Goal: Task Accomplishment & Management: Complete application form

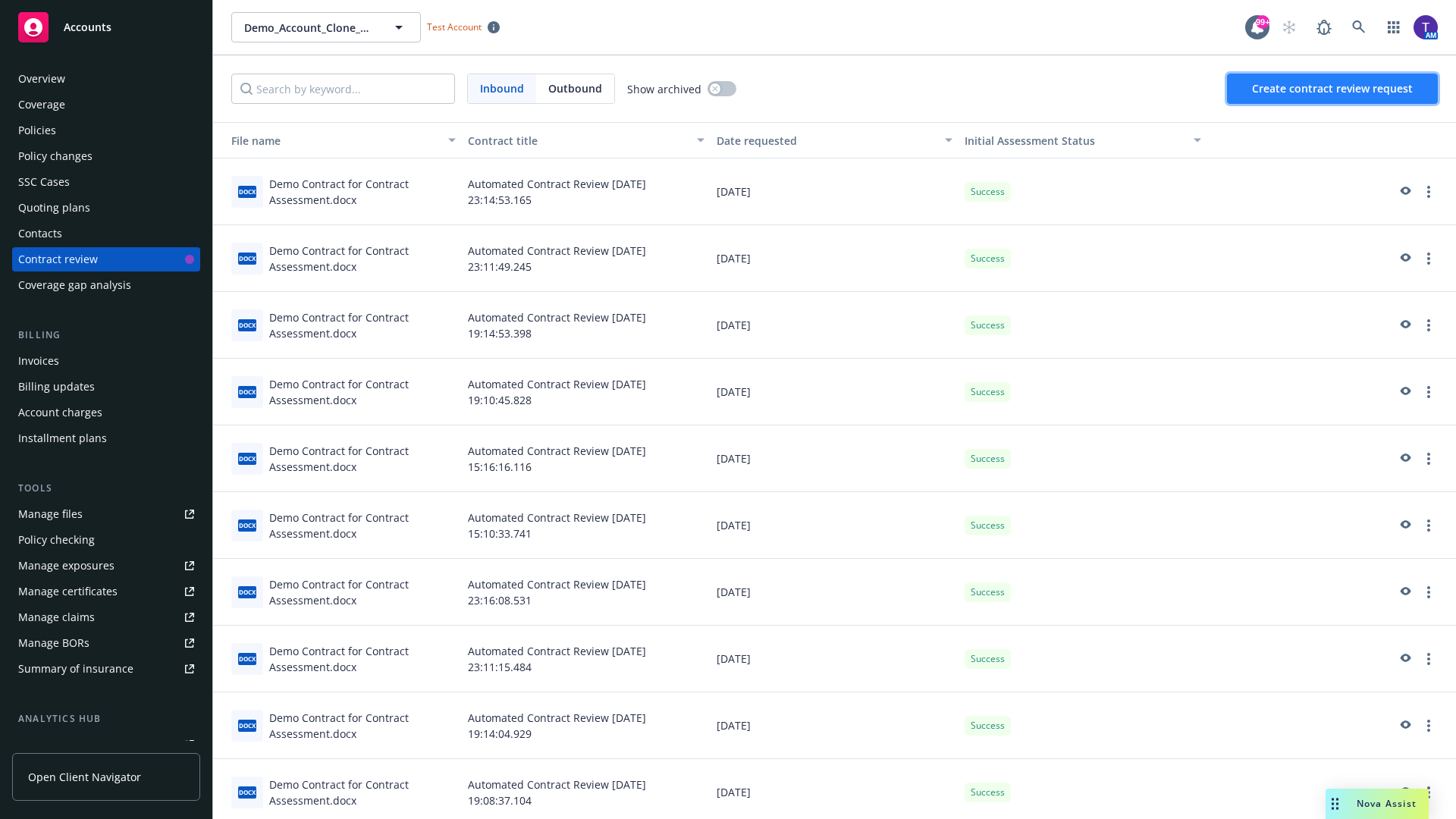
click at [1333, 88] on span "Create contract review request" at bounding box center [1332, 88] width 161 height 14
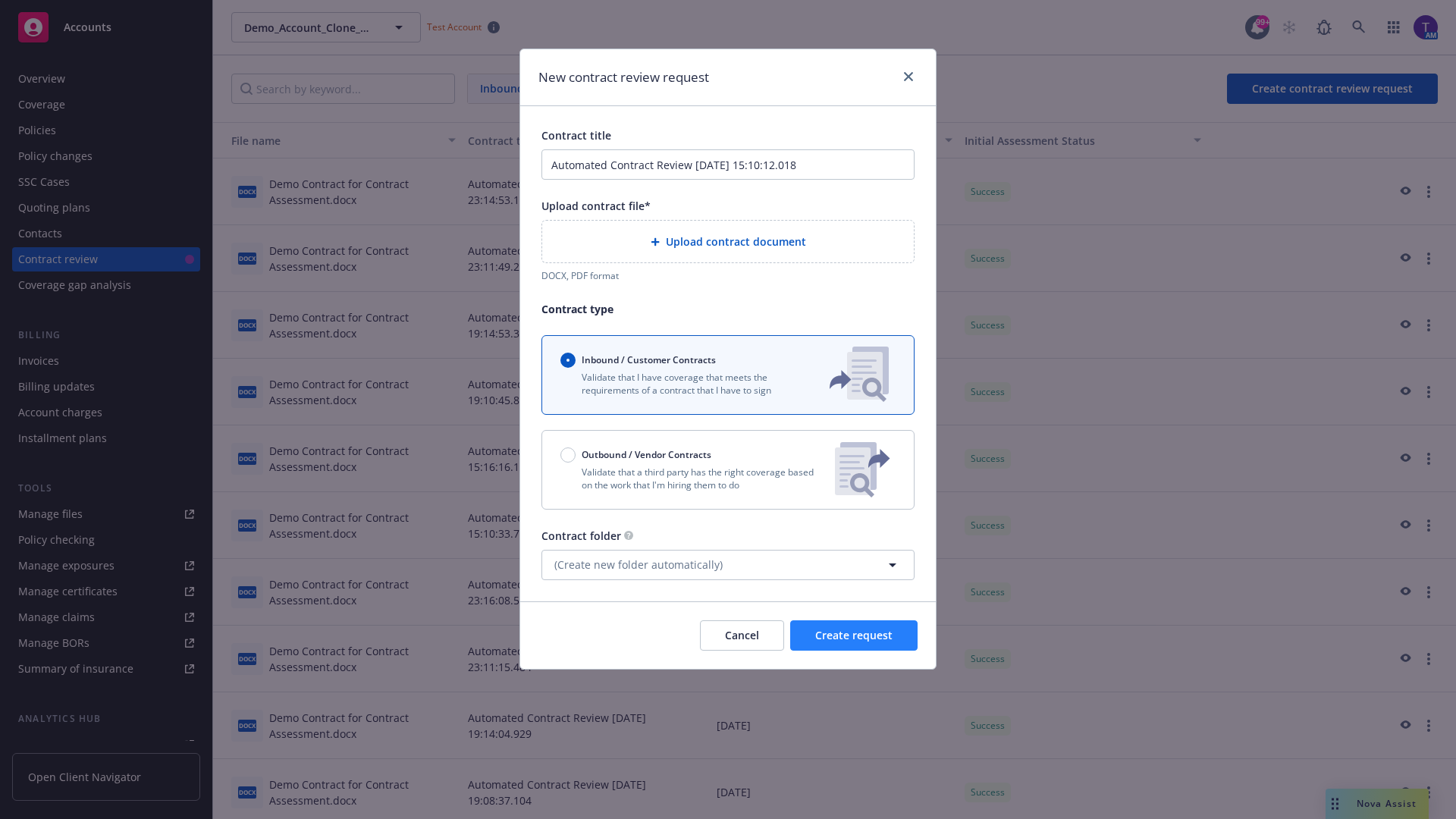
type input "Automated Contract Review [DATE] 15:10:12.018"
click at [728, 469] on p "Validate that a third party has the right coverage based on the work that I'm h…" at bounding box center [691, 478] width 263 height 26
radio input "false"
radio input "true"
click at [854, 642] on span "Create request" at bounding box center [853, 634] width 77 height 14
